Goal: Transaction & Acquisition: Purchase product/service

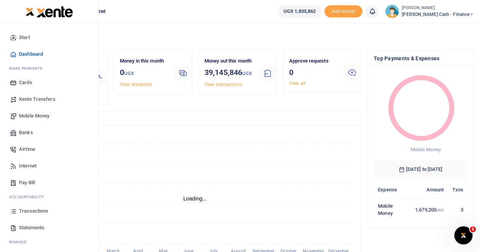
scroll to position [6, 6]
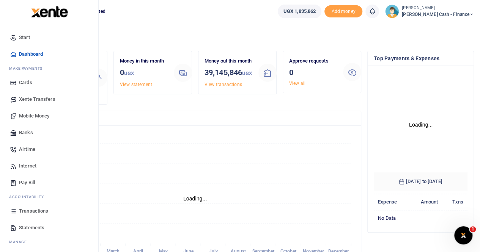
click at [30, 98] on span "Xente Transfers" at bounding box center [37, 100] width 36 height 8
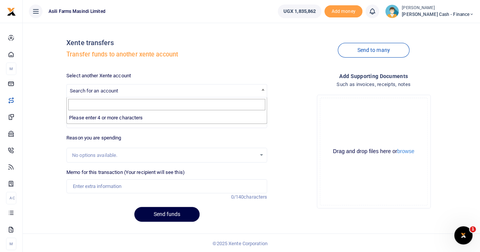
click at [96, 90] on span "Search for an account" at bounding box center [94, 91] width 48 height 6
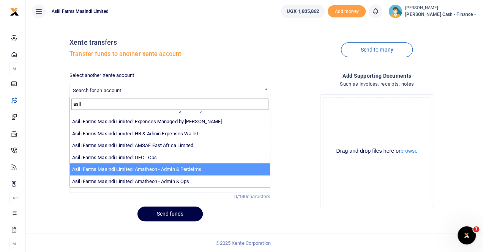
scroll to position [1, 0]
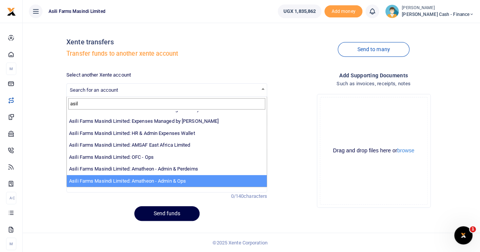
type input "asil"
select select "3989"
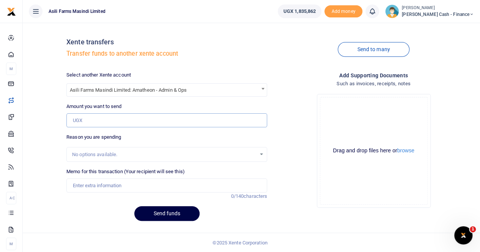
click at [80, 119] on input "Amount you want to send" at bounding box center [166, 121] width 201 height 14
type input "6,096,000"
click at [82, 185] on input "Memo for this transaction (Your recipient will see this)" at bounding box center [166, 186] width 201 height 14
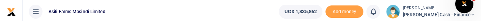
type input "Transfer to Amatheon budget week 37"
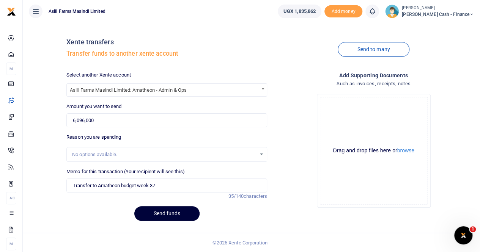
click at [162, 212] on button "Send funds" at bounding box center [166, 214] width 65 height 15
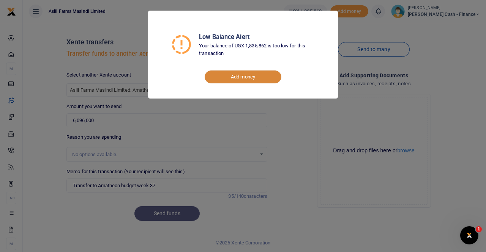
click at [244, 77] on link "Add money" at bounding box center [243, 77] width 77 height 13
